Goal: Information Seeking & Learning: Learn about a topic

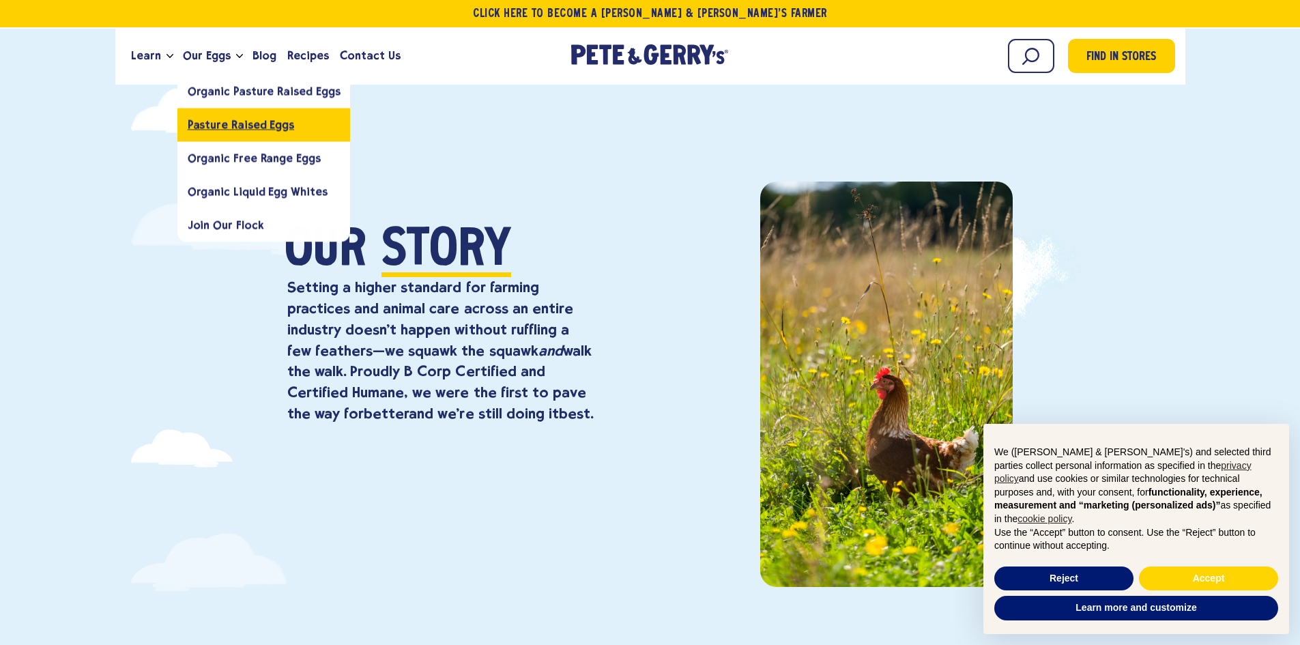
click at [231, 126] on span "Pasture Raised Eggs" at bounding box center [241, 124] width 106 height 13
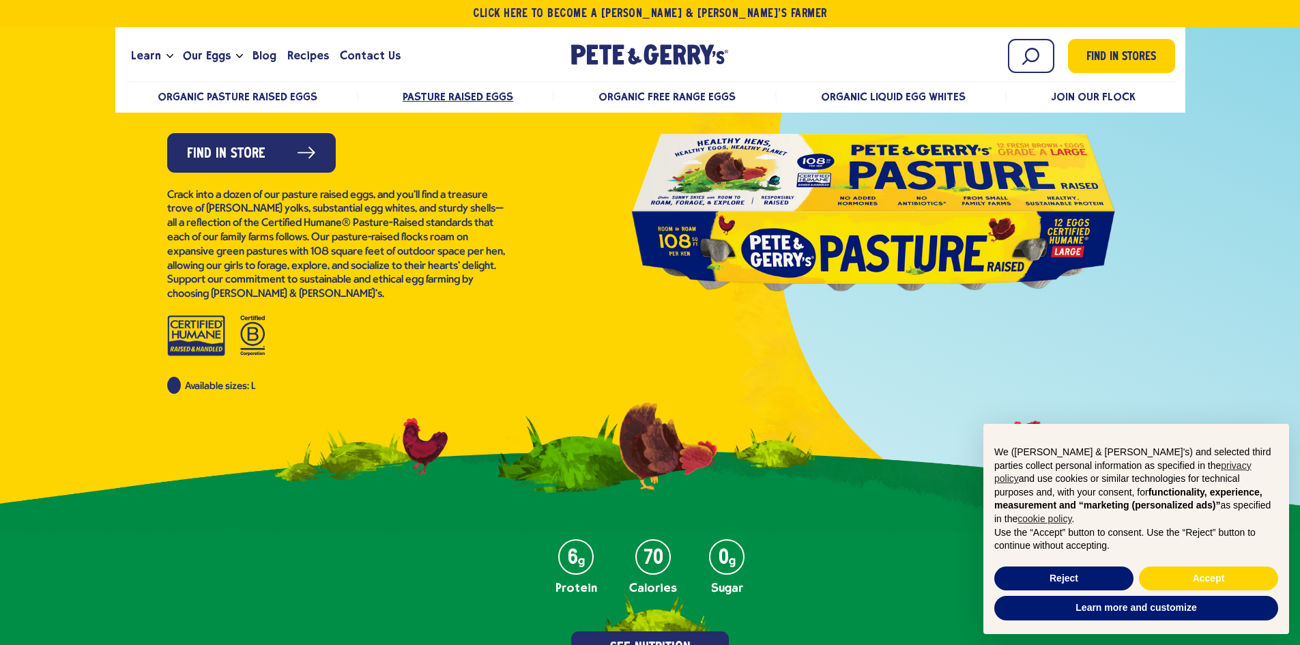
scroll to position [273, 0]
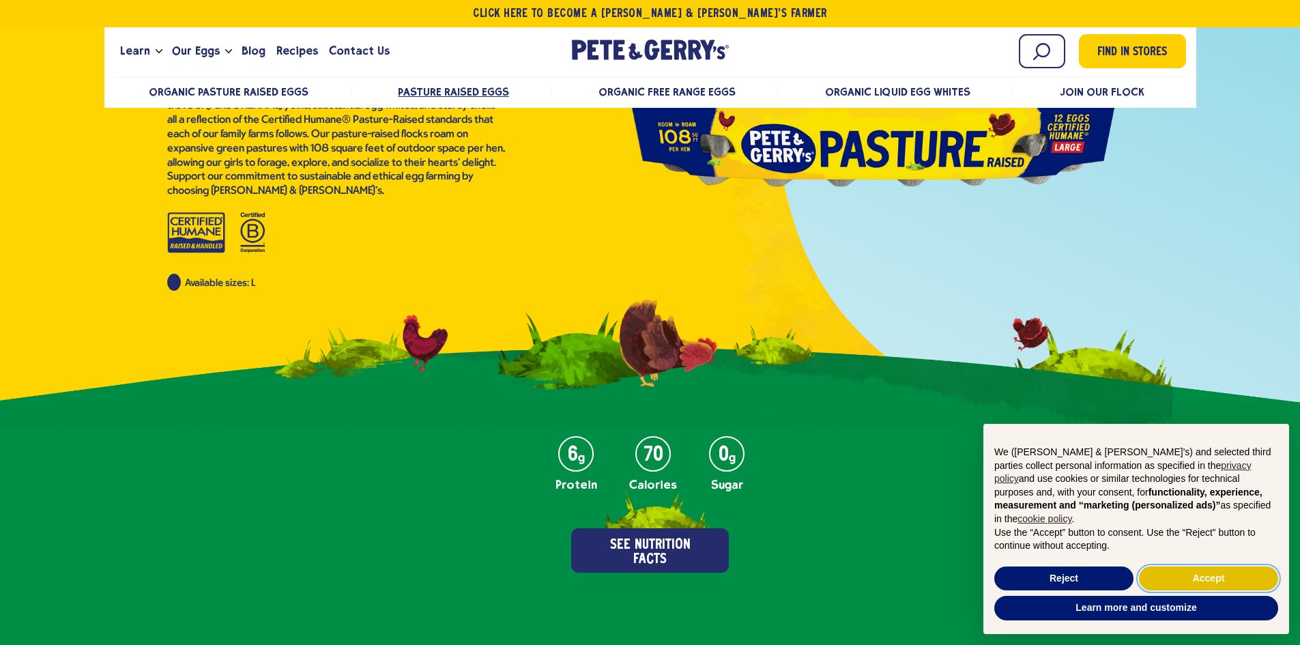
click at [1211, 573] on button "Accept" at bounding box center [1208, 579] width 139 height 25
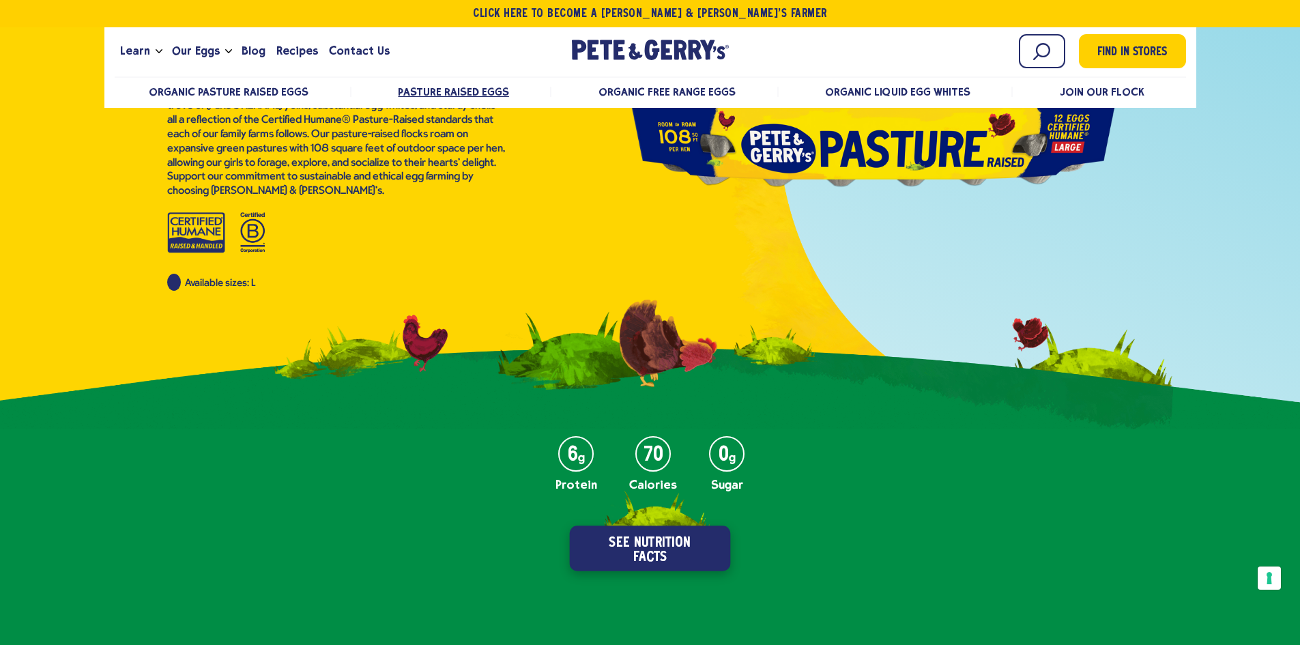
click at [651, 560] on button "See Nutrition Facts" at bounding box center [650, 548] width 161 height 45
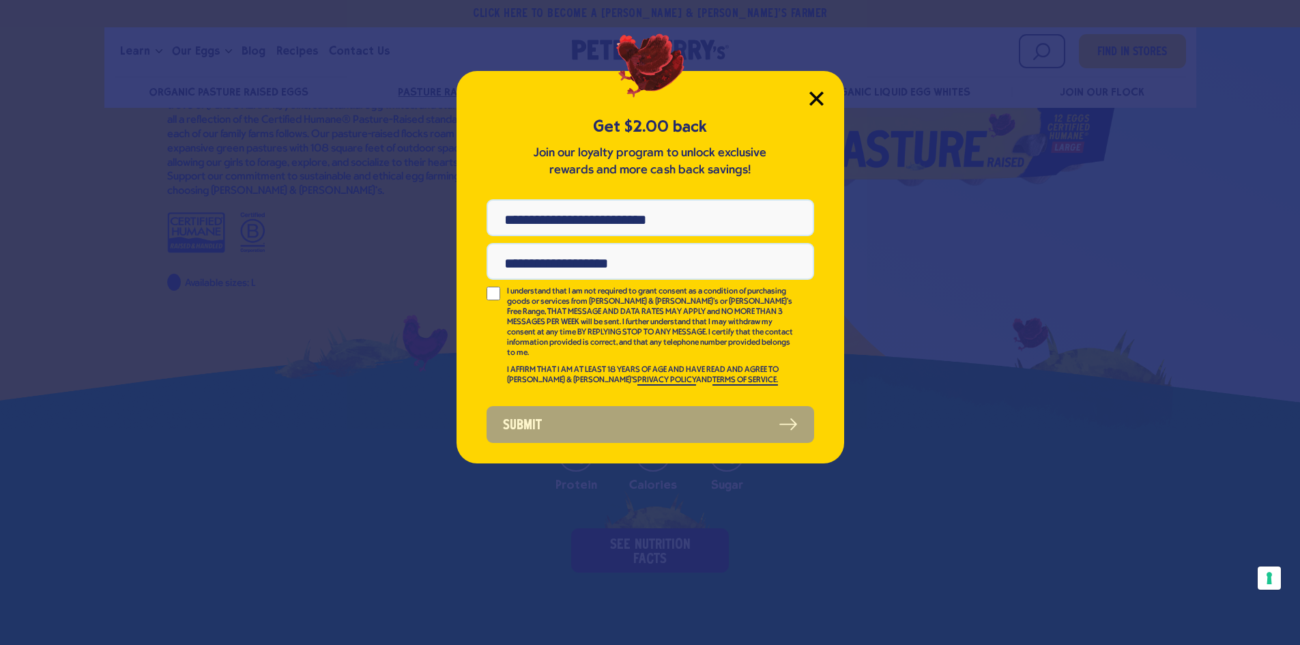
click at [815, 96] on icon "Close Modal" at bounding box center [816, 98] width 12 height 12
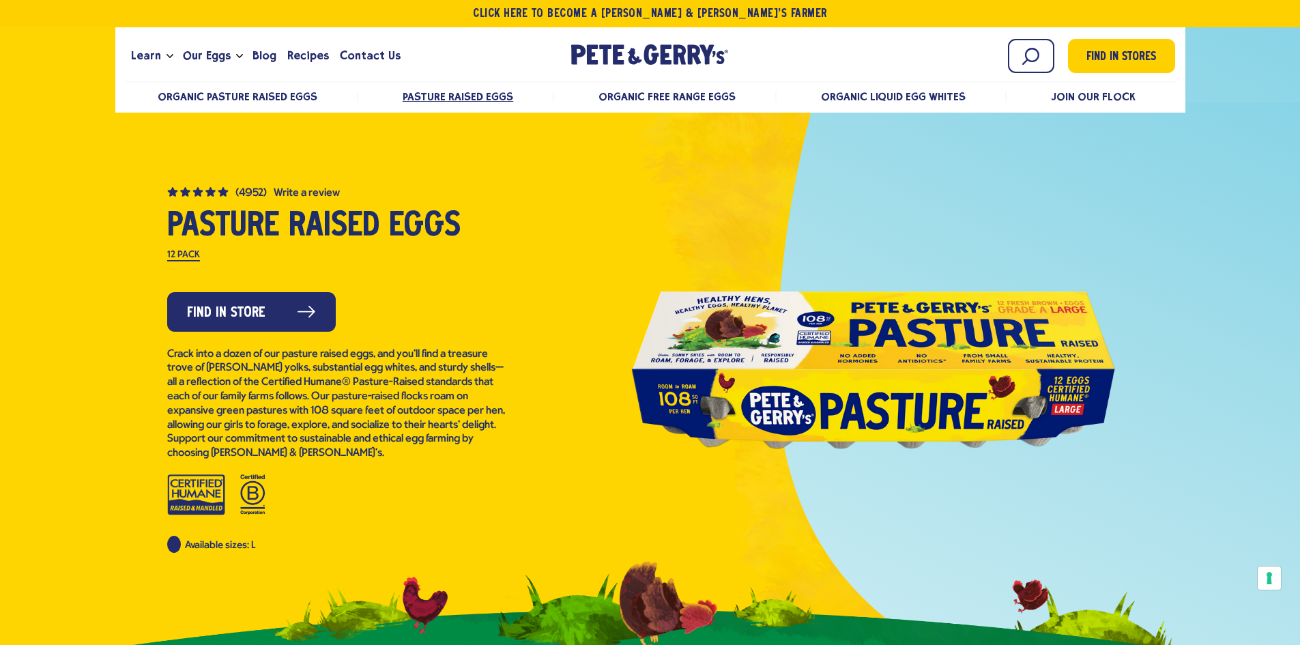
scroll to position [0, 0]
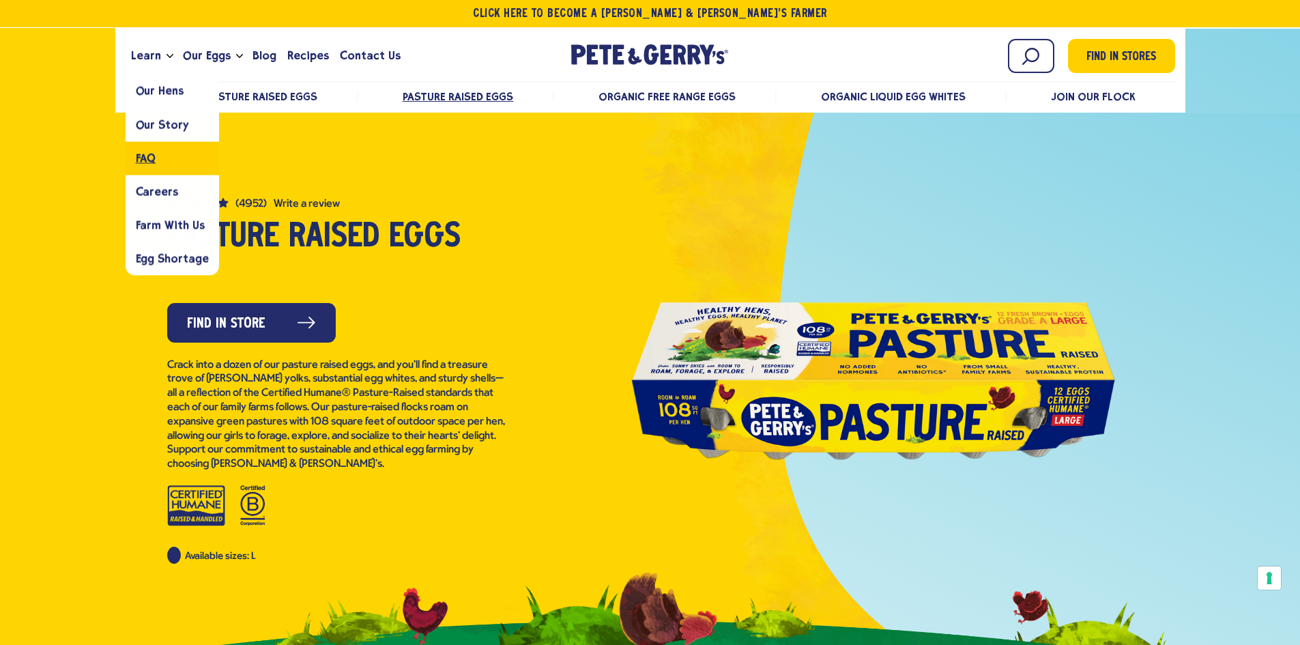
click at [143, 164] on span "FAQ" at bounding box center [146, 158] width 20 height 13
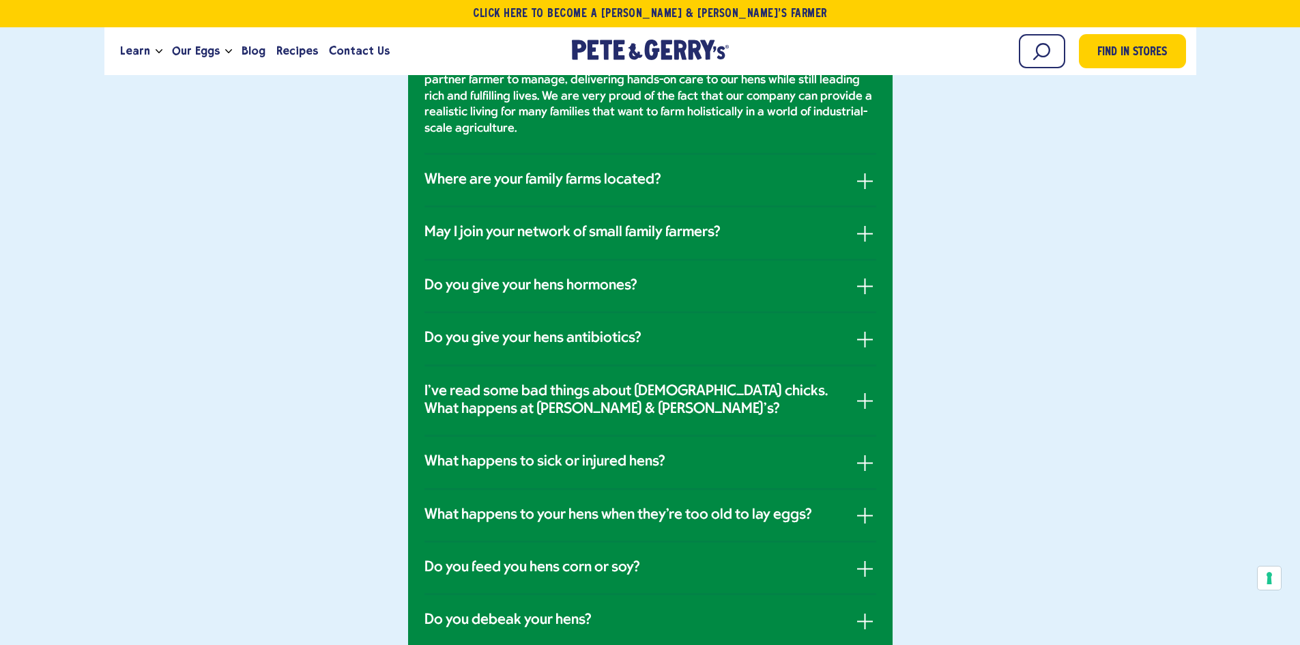
scroll to position [683, 0]
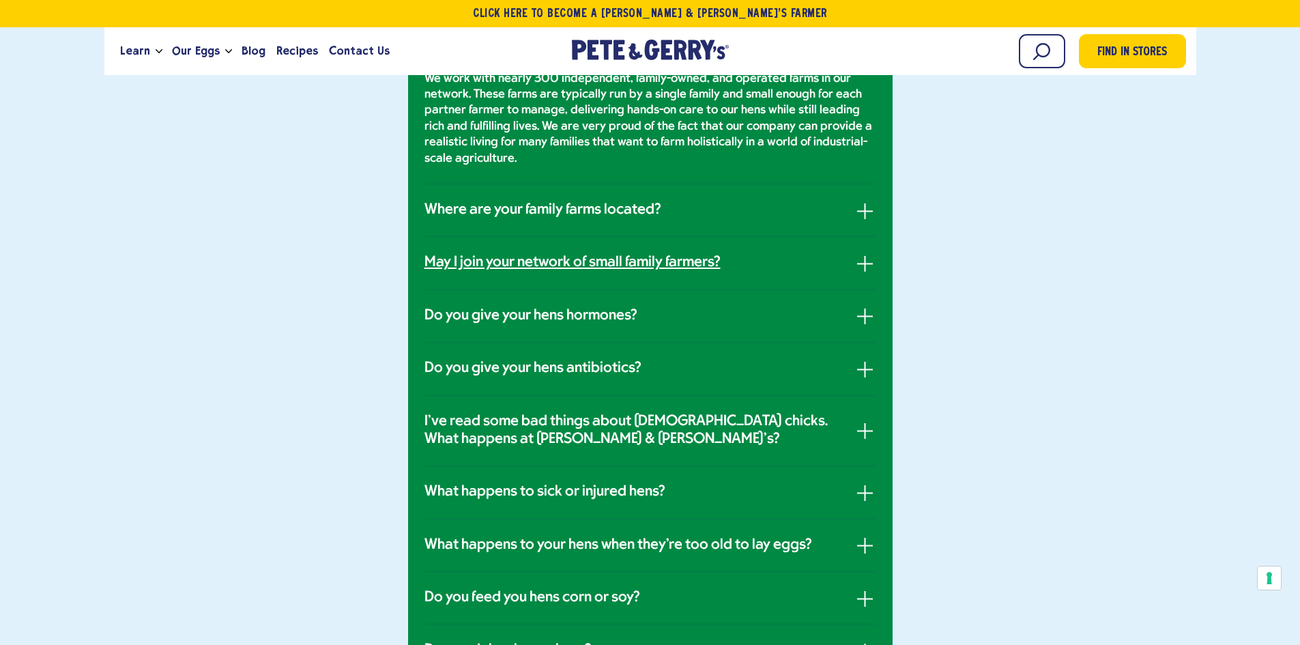
click at [556, 261] on h3 "May I join your network of small family farmers?" at bounding box center [573, 263] width 296 height 18
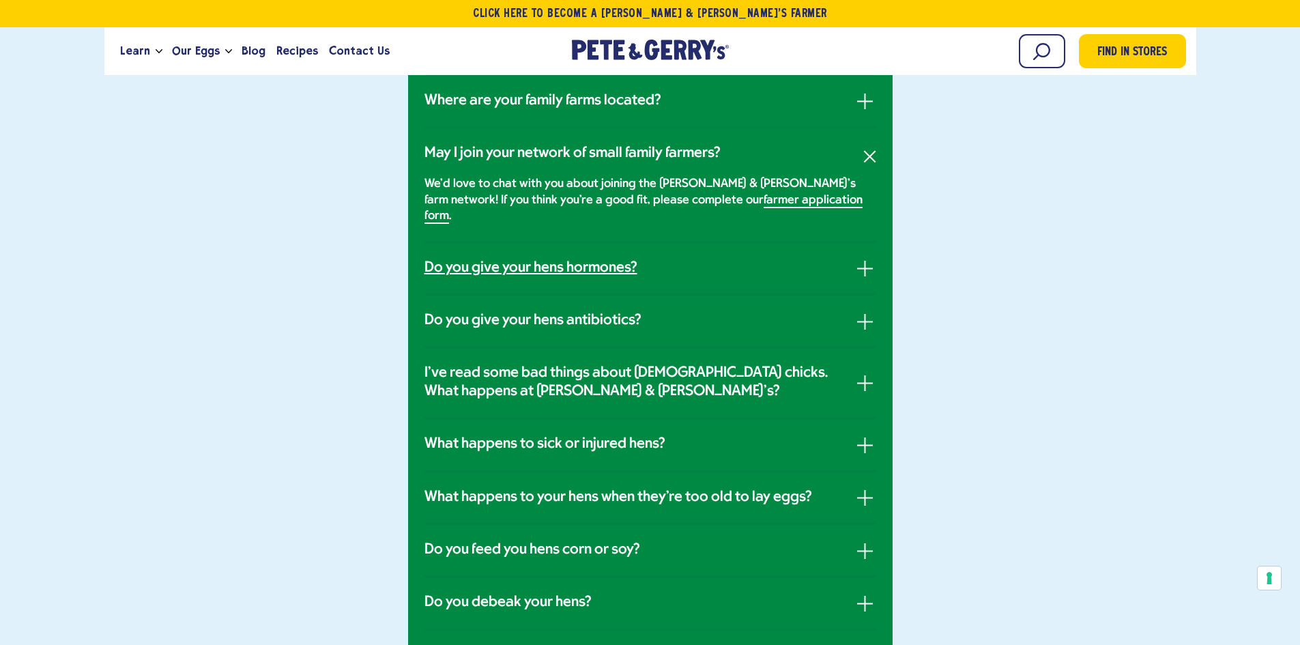
click at [504, 259] on h3 "Do you give your hens hormones?" at bounding box center [531, 268] width 213 height 18
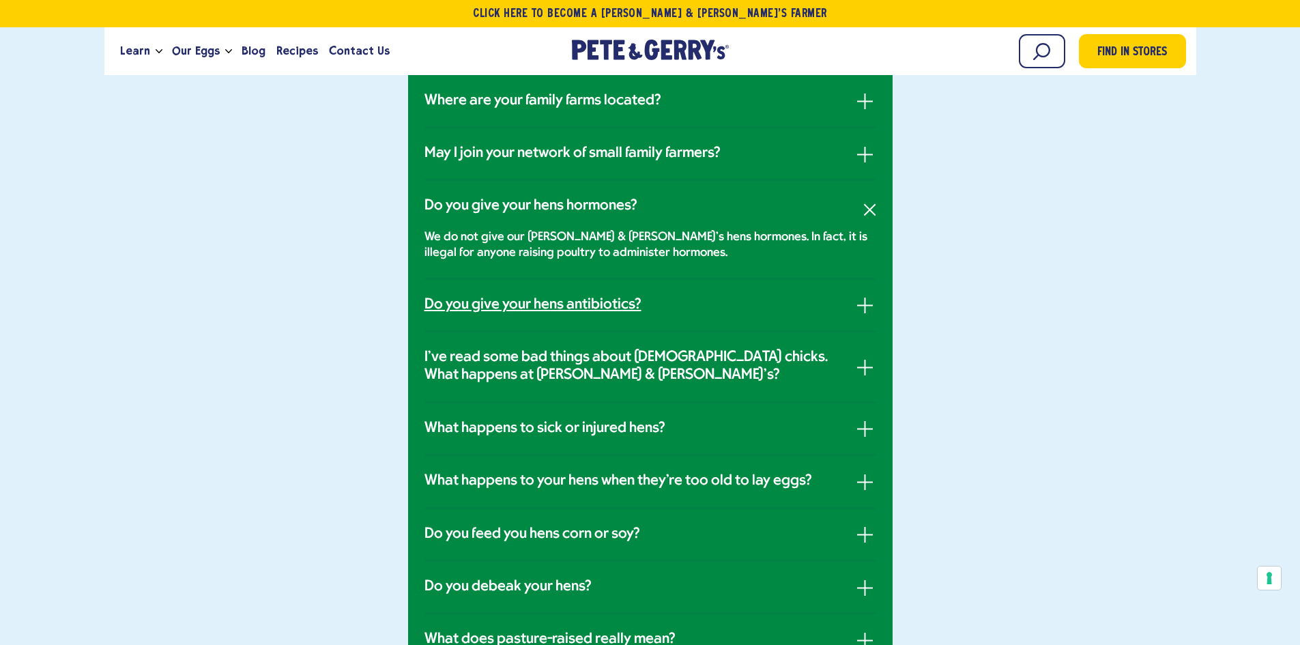
click at [519, 307] on h3 "Do you give your hens antibiotics?" at bounding box center [533, 305] width 217 height 18
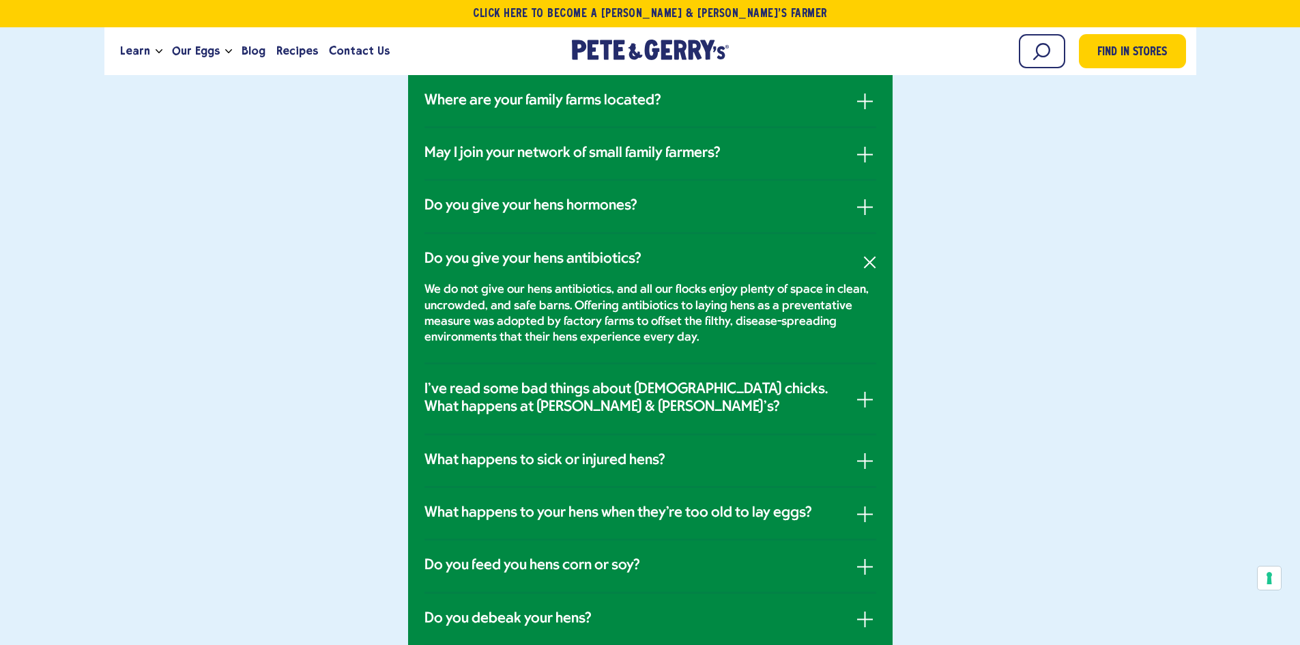
drag, startPoint x: 712, startPoint y: 337, endPoint x: 500, endPoint y: 291, distance: 216.6
click at [500, 291] on p "We do not give our hens antibiotics, and all our flocks enjoy plenty of space i…" at bounding box center [651, 314] width 452 height 64
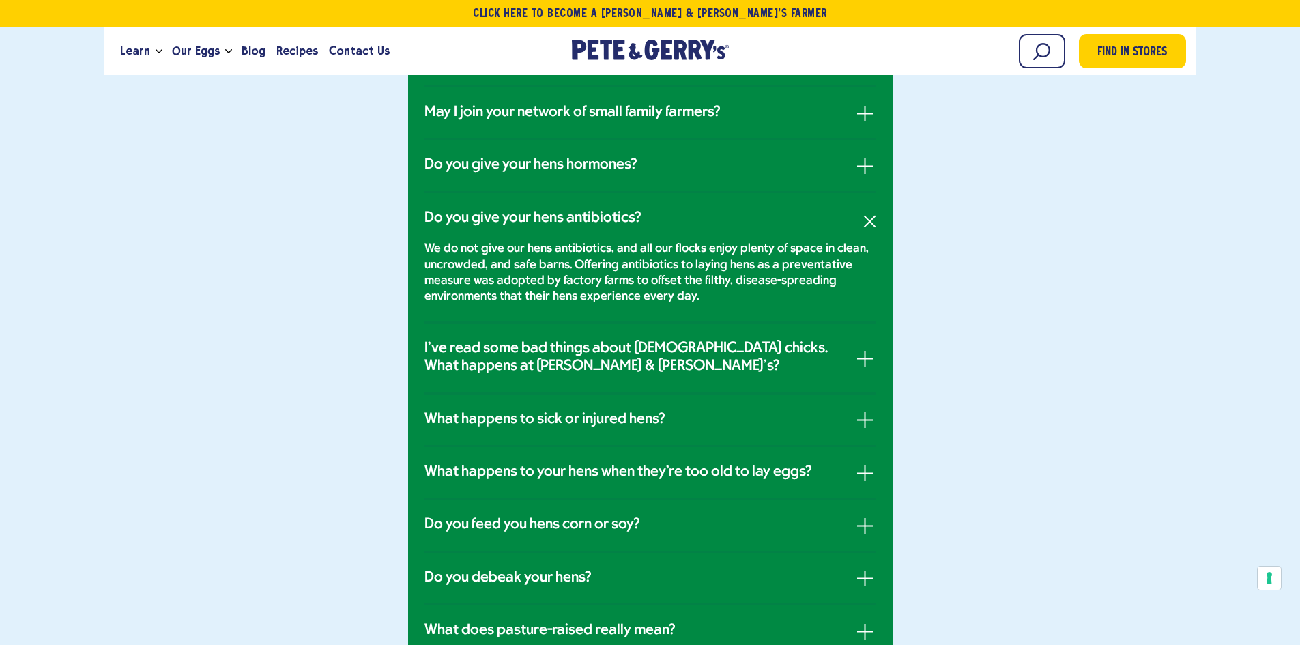
scroll to position [819, 0]
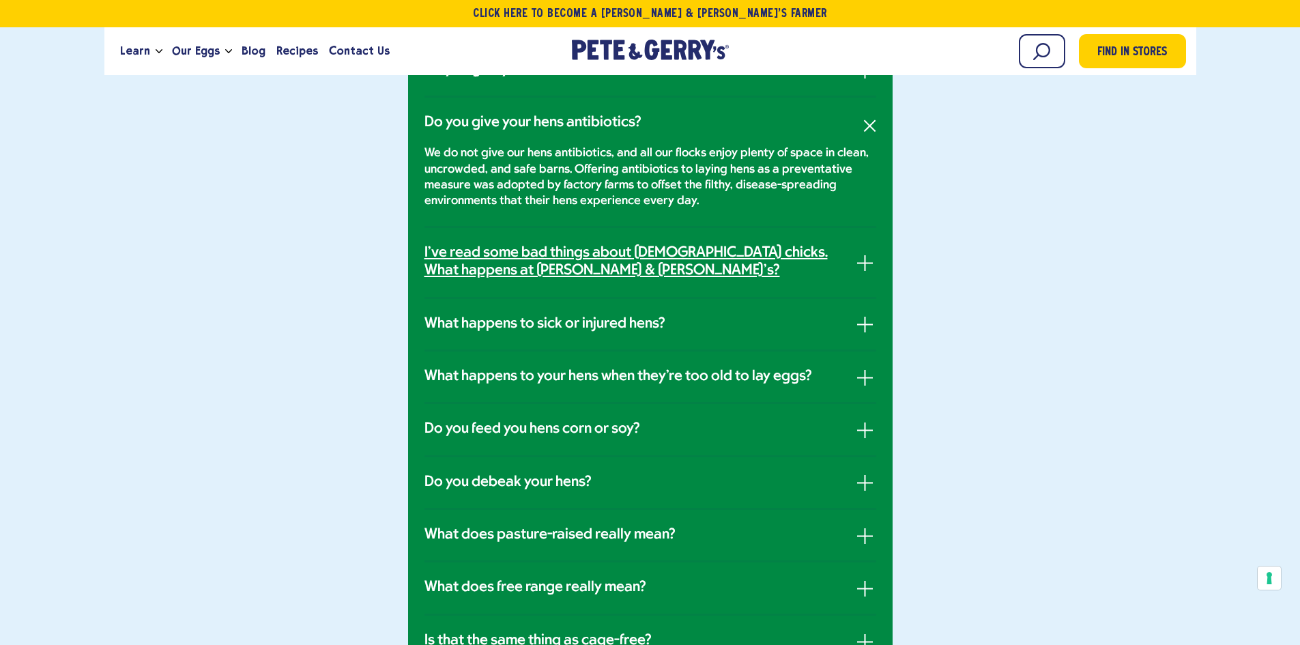
click at [546, 255] on h3 "I've read some bad things about male chicks. What happens at Pete & Gerry's?" at bounding box center [637, 262] width 425 height 36
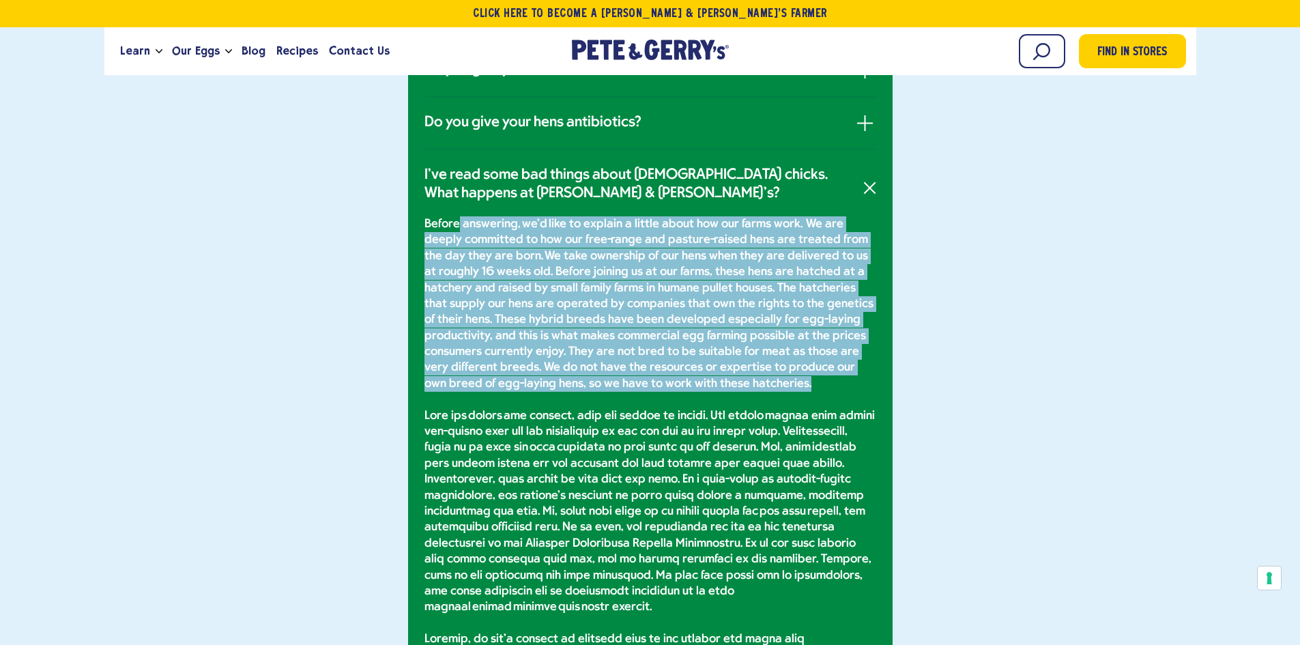
drag, startPoint x: 456, startPoint y: 232, endPoint x: 719, endPoint y: 386, distance: 305.0
click at [719, 386] on p "Before answering, we'd like to explain a little about how our farms work. We ar…" at bounding box center [651, 559] width 452 height 687
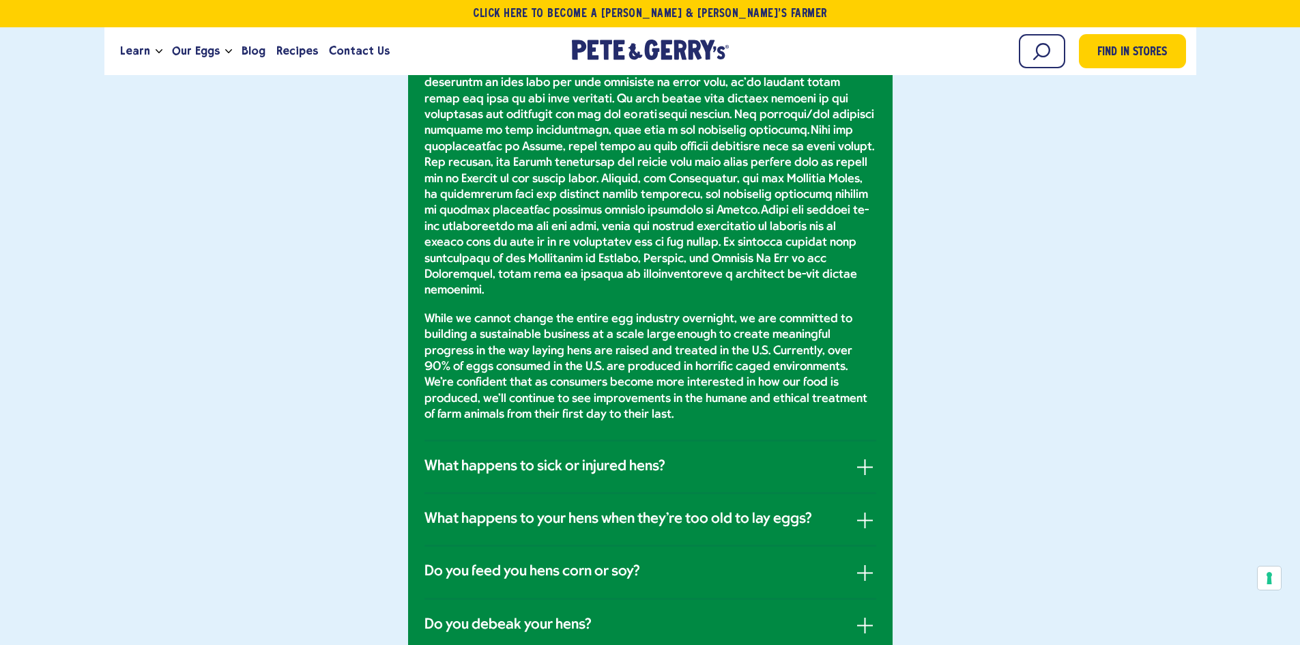
scroll to position [1502, 0]
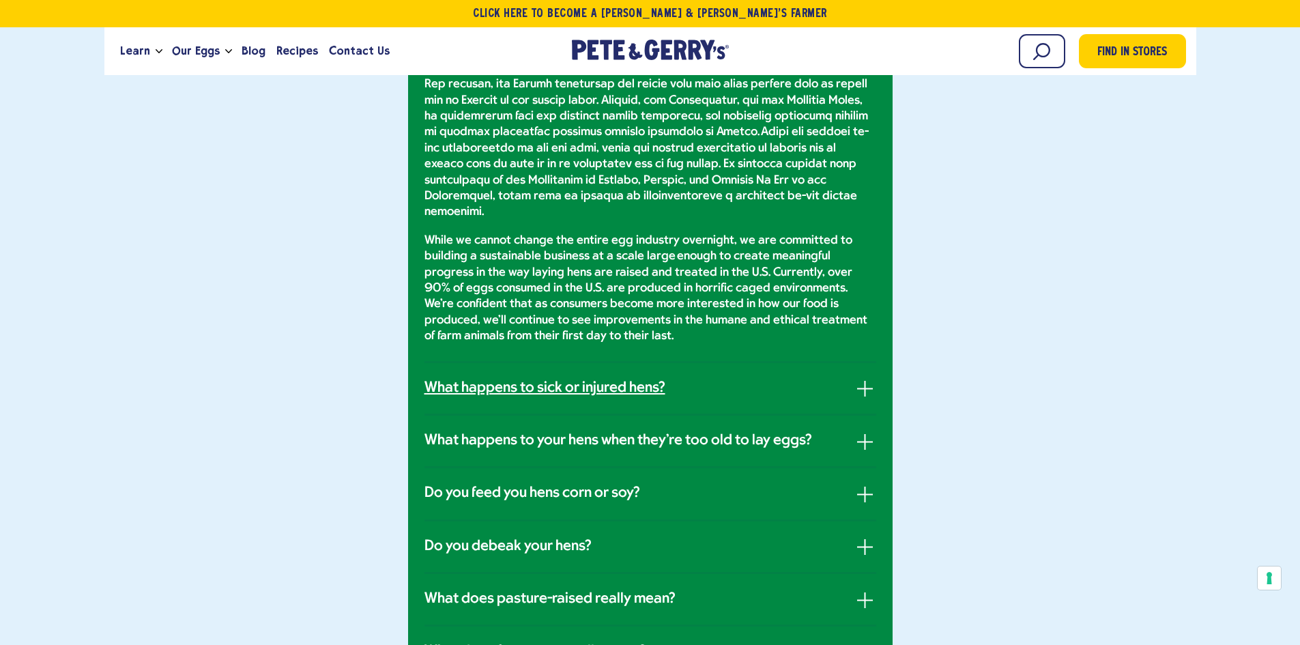
click at [532, 380] on h3 "What happens to sick or injured hens?" at bounding box center [545, 389] width 241 height 18
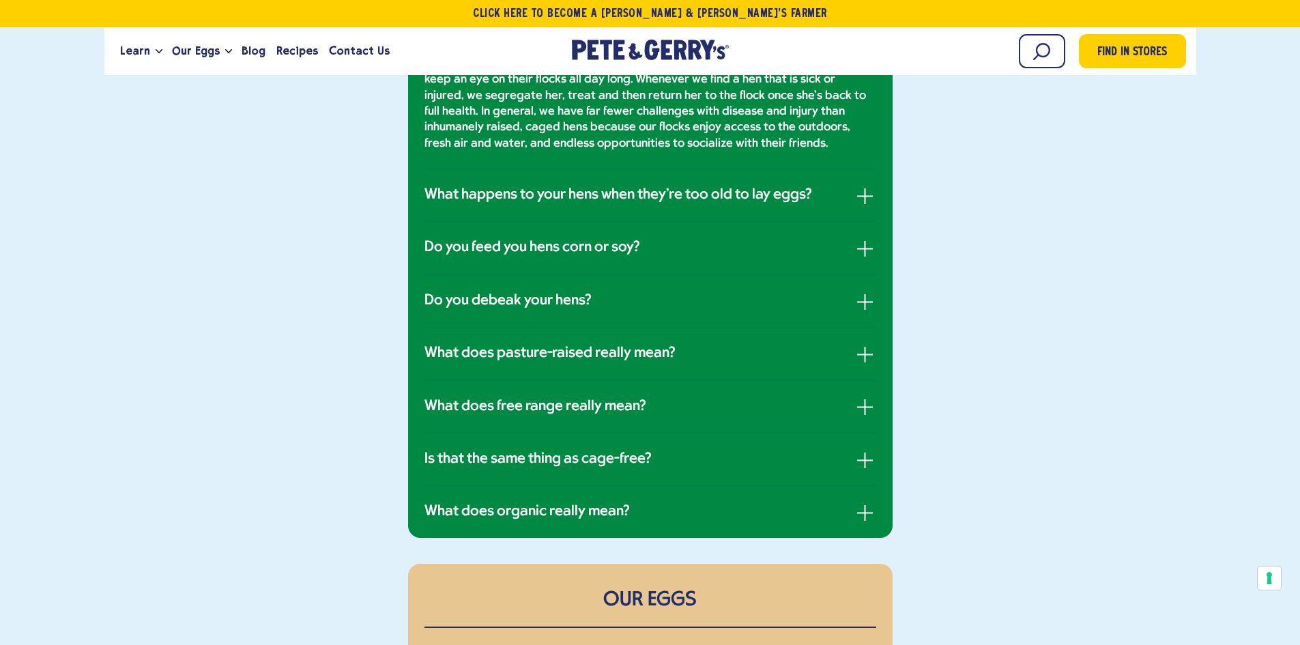
scroll to position [956, 0]
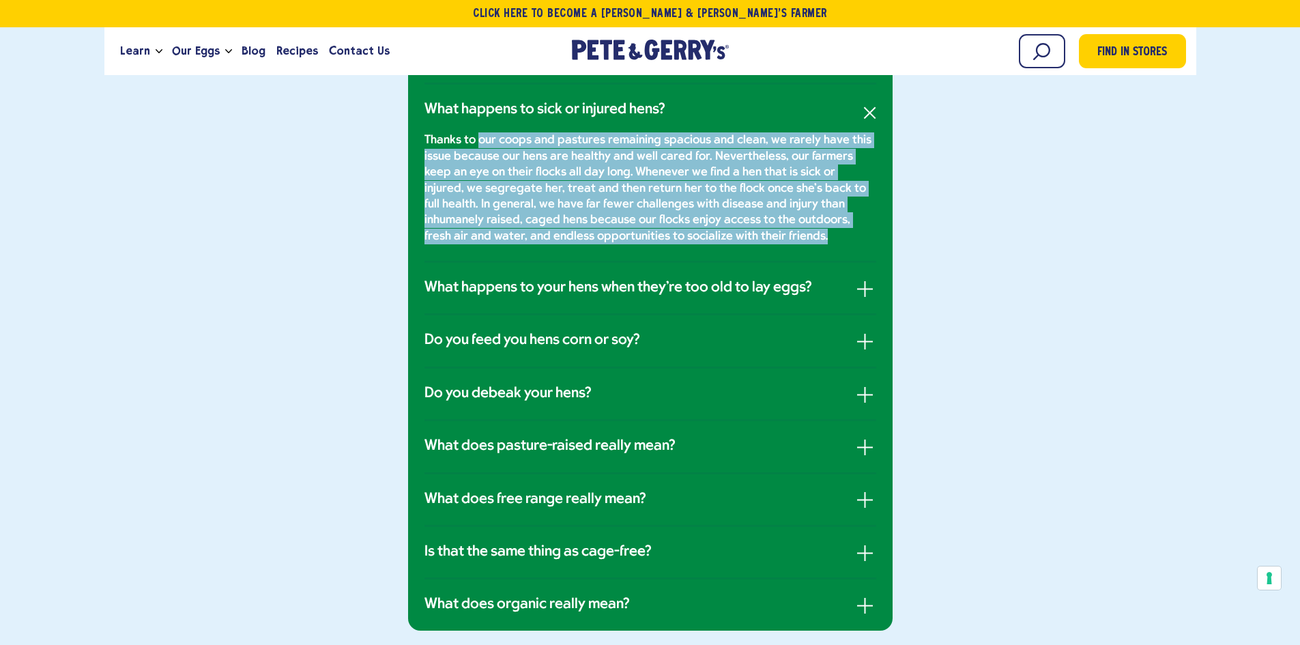
drag, startPoint x: 480, startPoint y: 138, endPoint x: 737, endPoint y: 246, distance: 279.0
click at [737, 246] on li "What happens to sick or injured hens? Thanks to our coops and pastures remainin…" at bounding box center [651, 174] width 452 height 178
click at [718, 243] on p "Thanks to our coops and pastures remaining spacious and clean, we rarely have t…" at bounding box center [651, 188] width 452 height 112
drag, startPoint x: 702, startPoint y: 237, endPoint x: 424, endPoint y: 126, distance: 299.3
click at [425, 126] on div "Thanks to our coops and pastures remaining spacious and clean, we rarely have t…" at bounding box center [651, 182] width 452 height 126
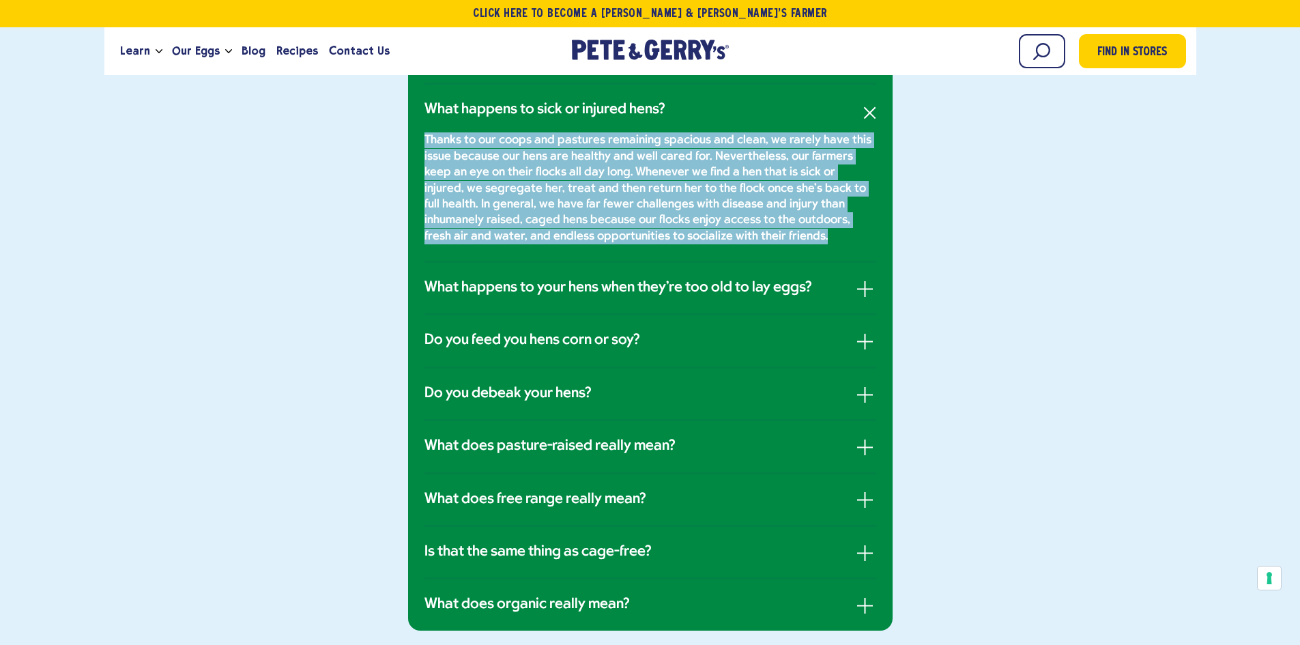
click at [707, 236] on p "Thanks to our coops and pastures remaining spacious and clean, we rarely have t…" at bounding box center [651, 188] width 452 height 112
drag, startPoint x: 626, startPoint y: 224, endPoint x: 444, endPoint y: 143, distance: 199.3
click at [444, 143] on p "Thanks to our coops and pastures remaining spacious and clean, we rarely have t…" at bounding box center [651, 188] width 452 height 112
click at [516, 284] on h3 "What happens to your hens when they're too old to lay eggs?" at bounding box center [619, 288] width 388 height 18
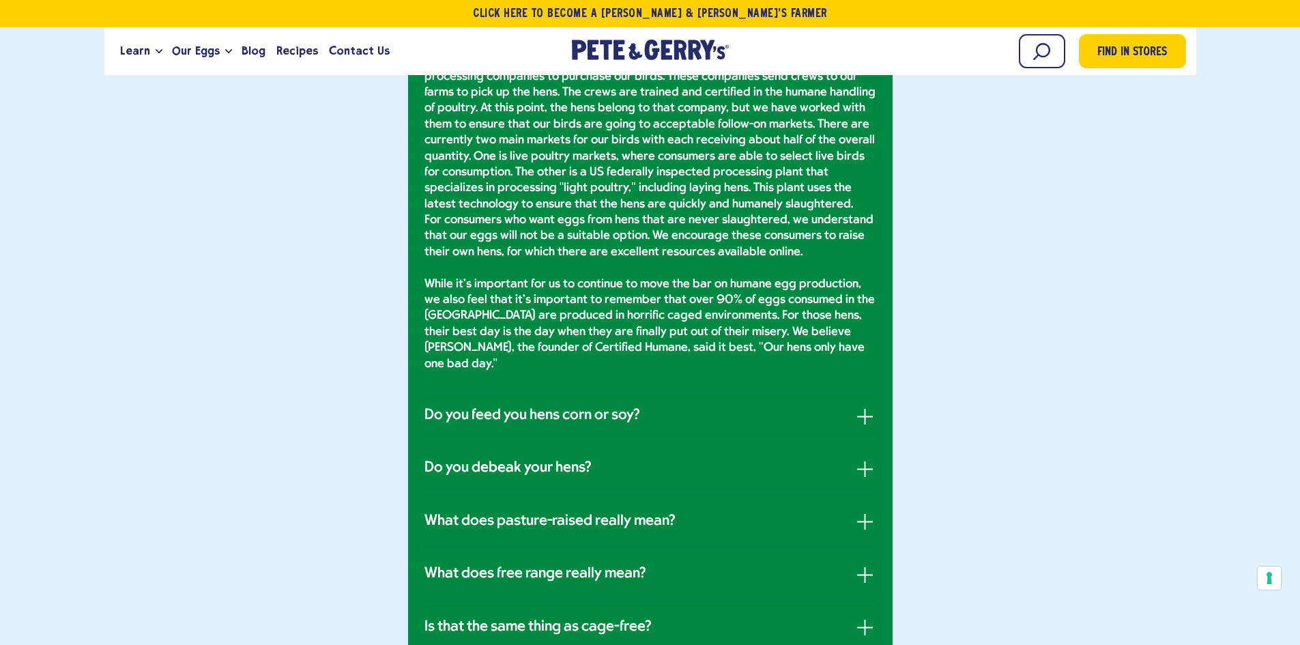
scroll to position [1502, 0]
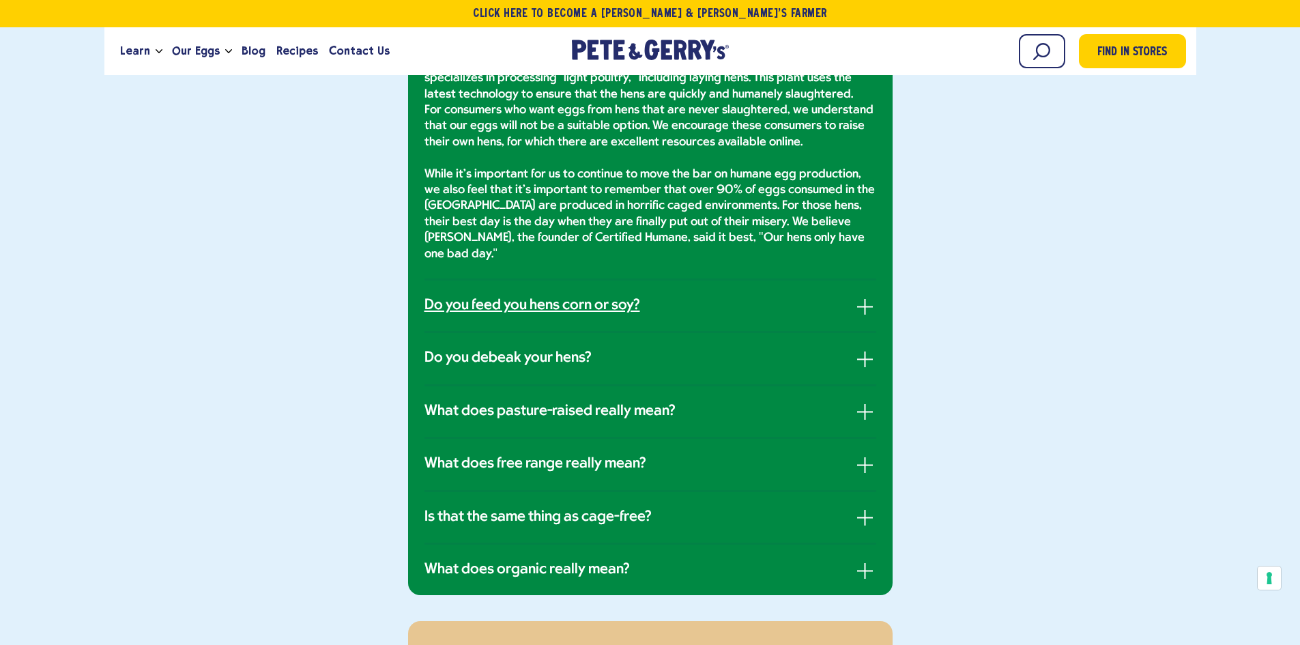
click at [575, 297] on h3 "Do you feed you hens corn or soy?" at bounding box center [533, 306] width 216 height 18
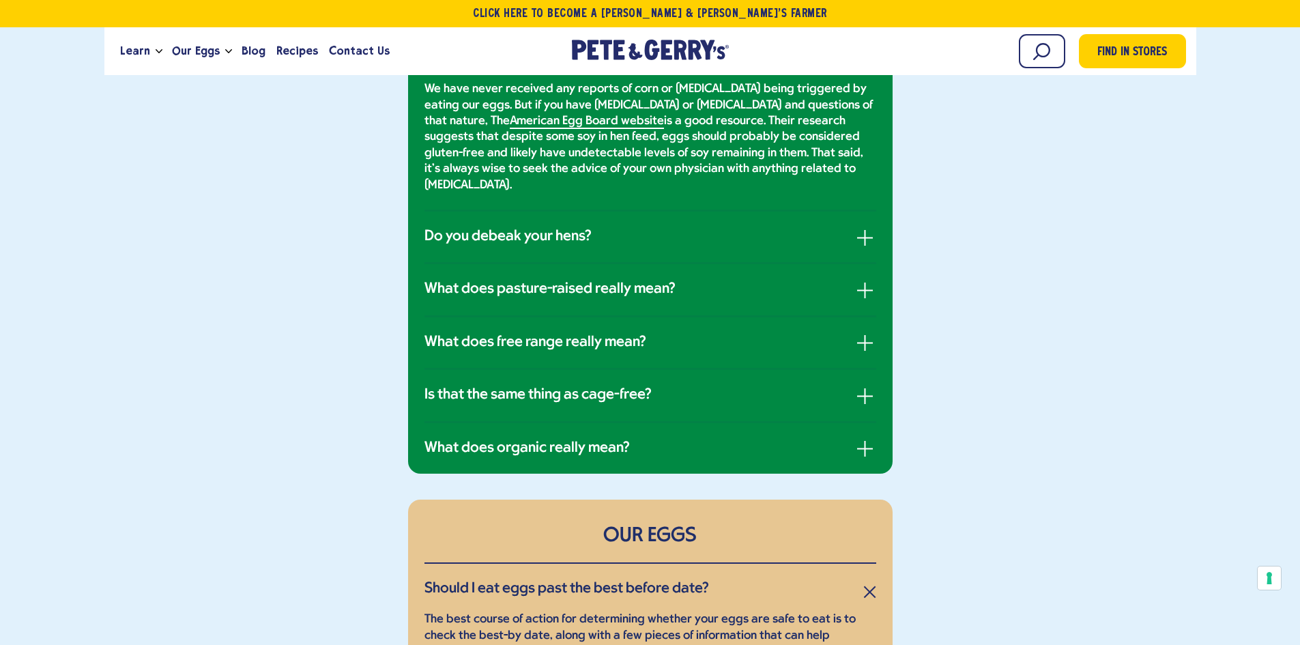
scroll to position [1365, 0]
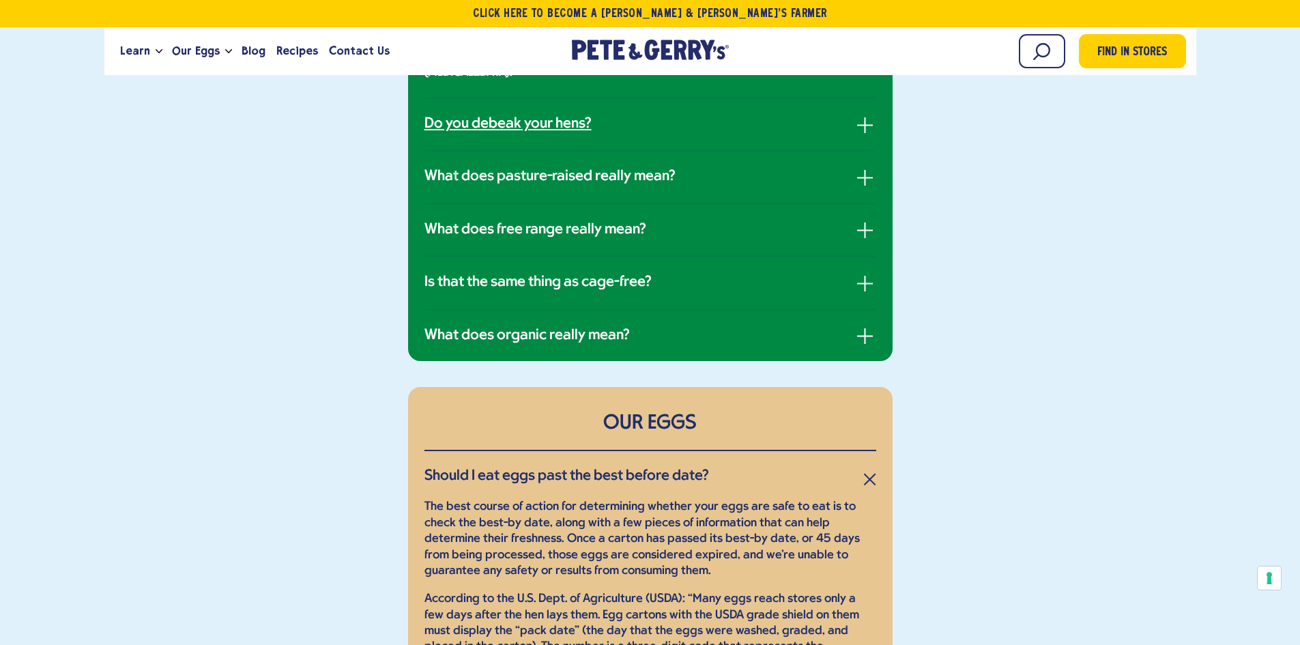
click at [553, 115] on h3 "Do you debeak your hens?" at bounding box center [508, 124] width 167 height 18
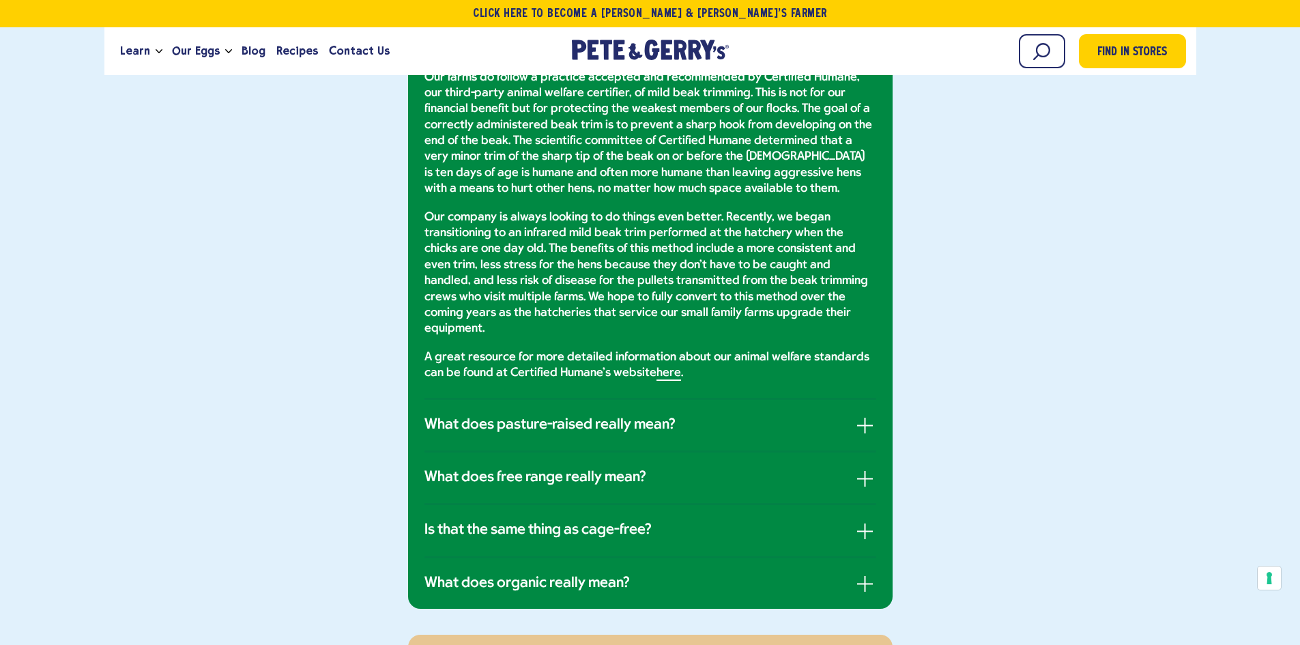
scroll to position [1229, 0]
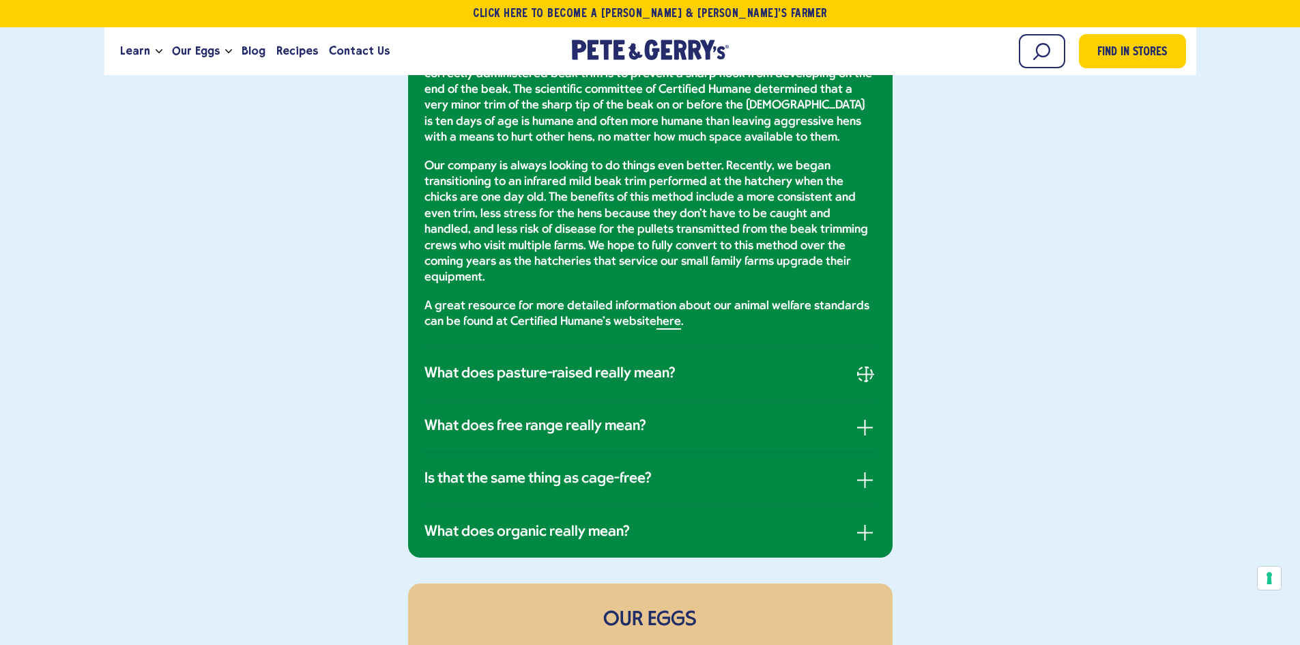
click at [866, 366] on button "button" at bounding box center [865, 374] width 16 height 16
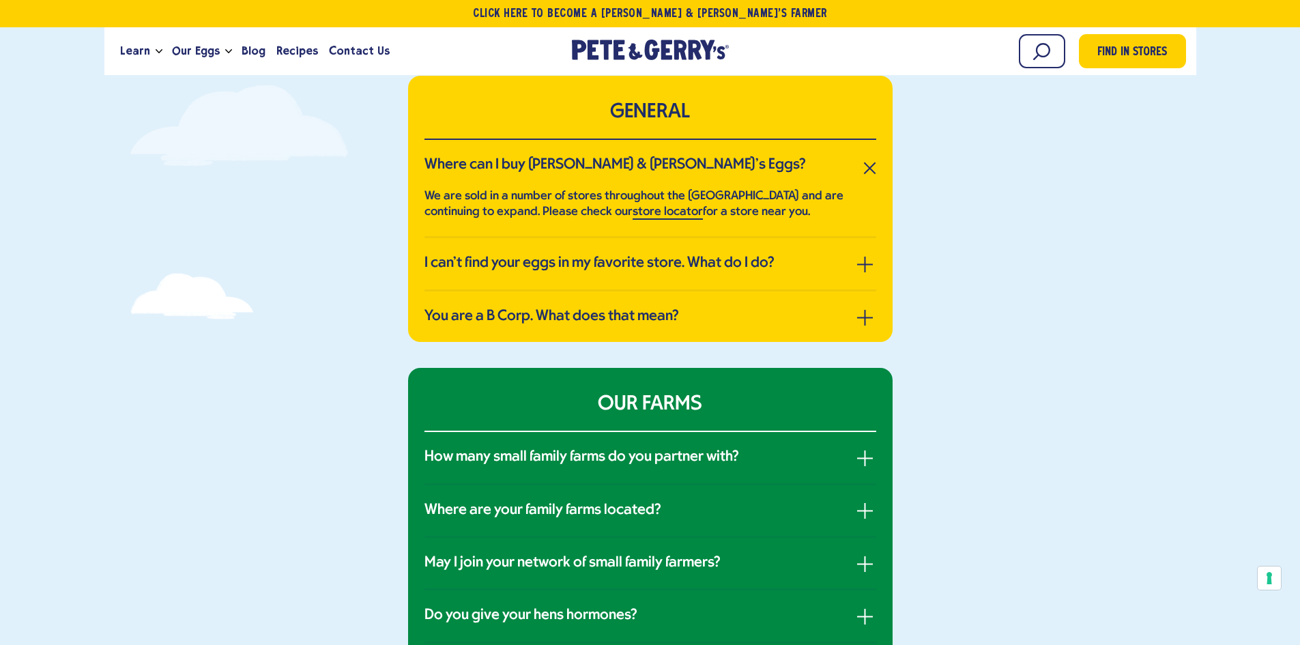
scroll to position [0, 0]
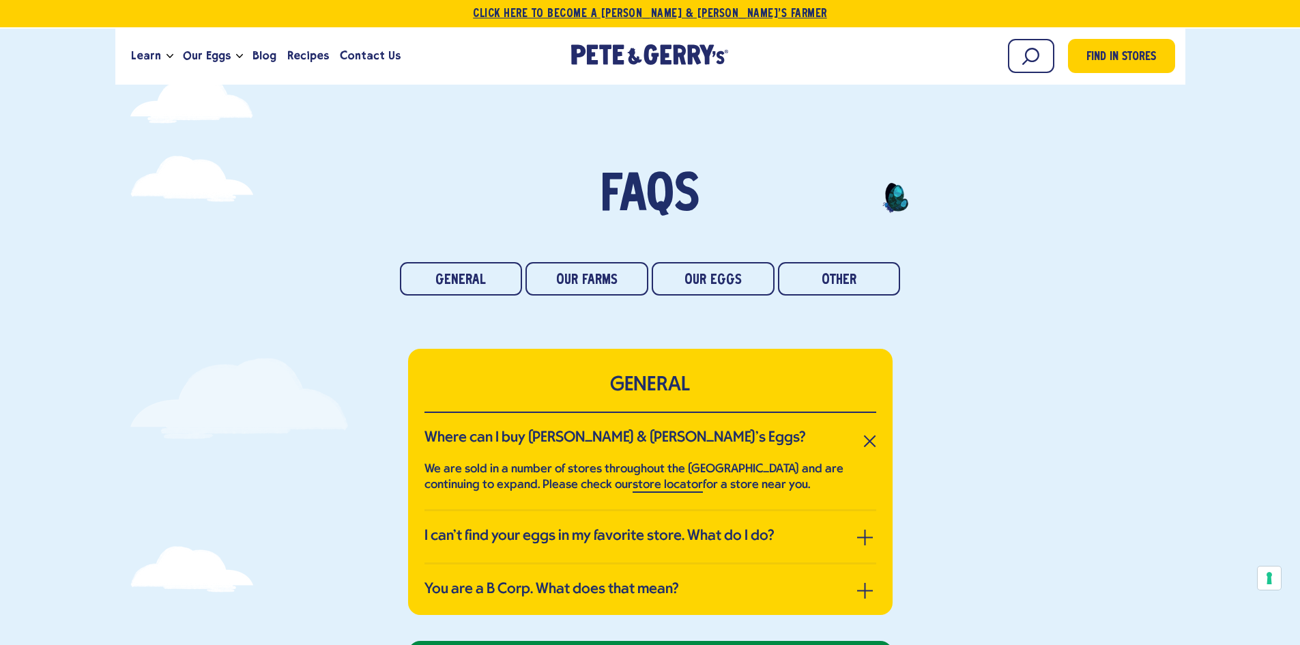
click at [724, 8] on link "Click Here To Become a [PERSON_NAME] & [PERSON_NAME]’s Farmer" at bounding box center [650, 13] width 1300 height 27
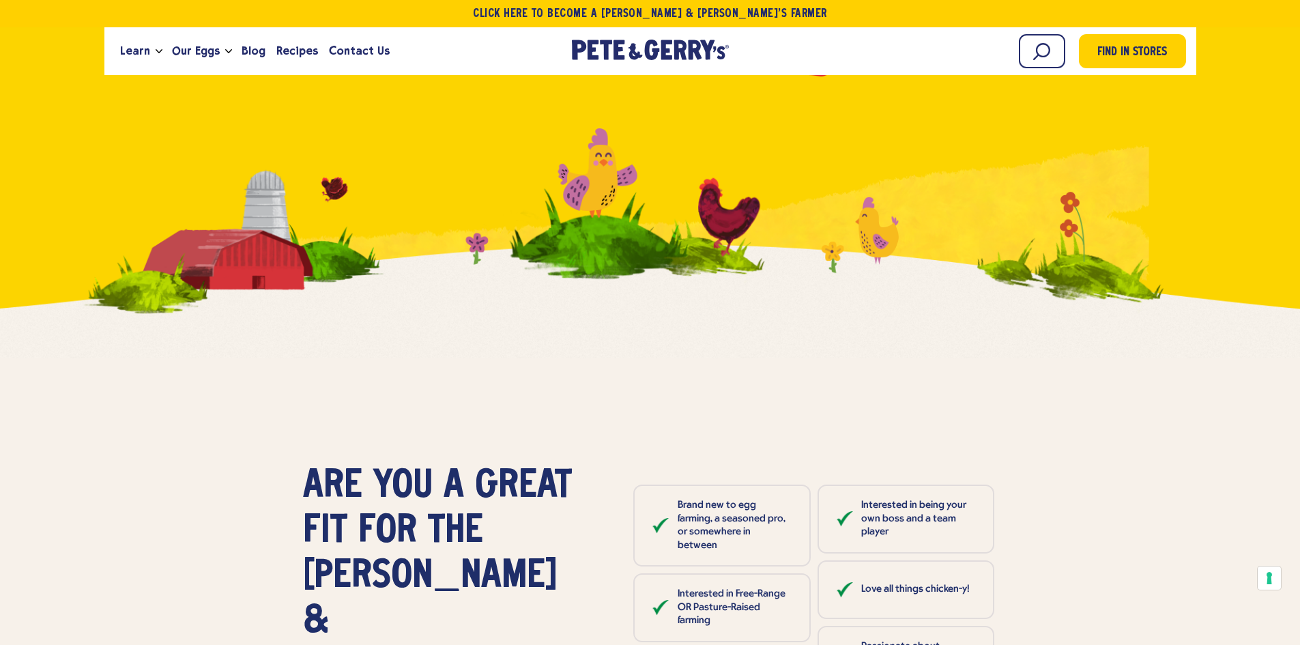
scroll to position [3549, 0]
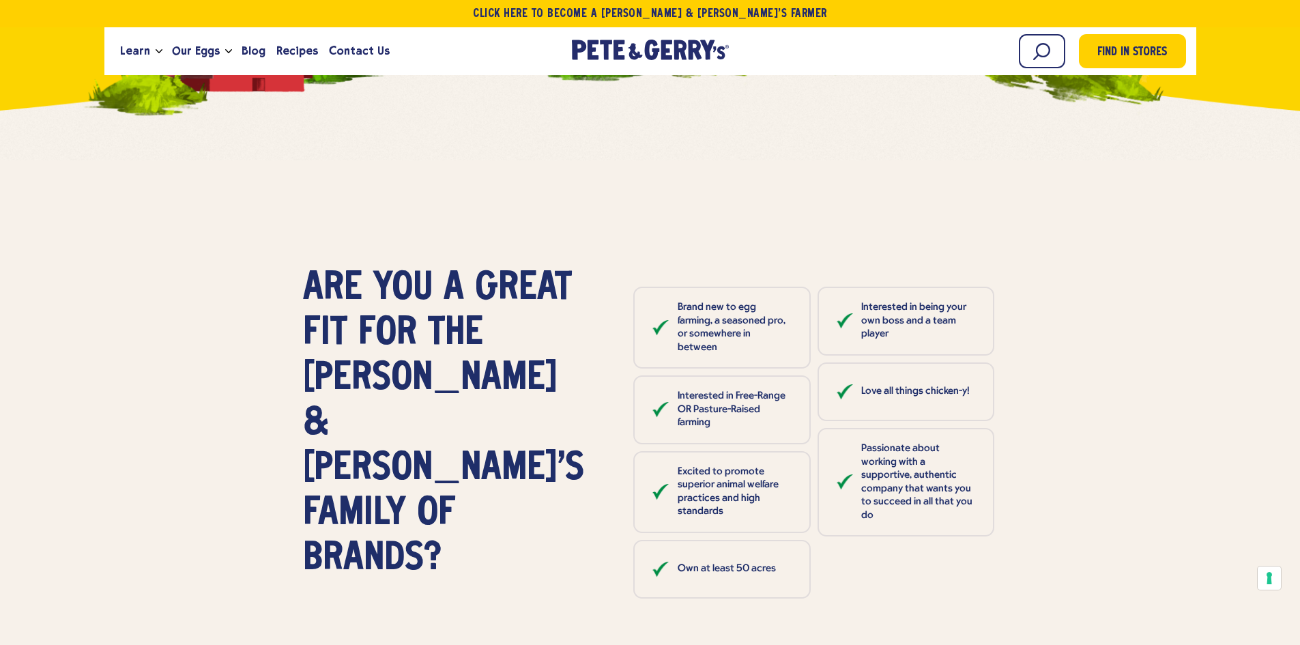
drag, startPoint x: 1145, startPoint y: 362, endPoint x: 1134, endPoint y: 392, distance: 31.7
drag, startPoint x: 1134, startPoint y: 392, endPoint x: 473, endPoint y: 408, distance: 661.6
click at [476, 408] on div "Are you a great fit for the Pete & Gerry’s family of brands?" at bounding box center [449, 423] width 287 height 315
